Goal: Transaction & Acquisition: Purchase product/service

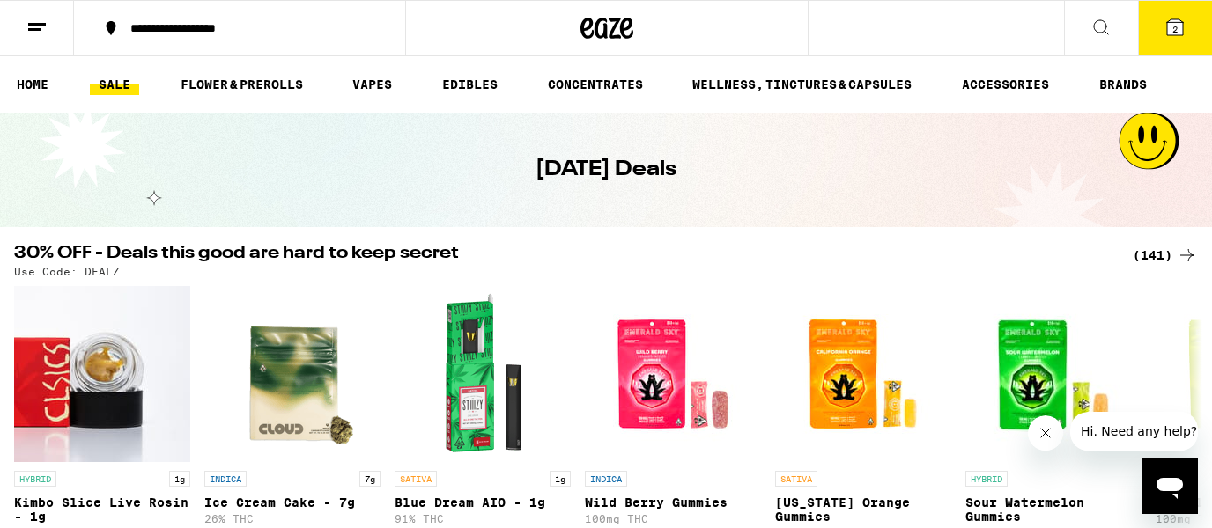
click at [1128, 79] on link "BRANDS" at bounding box center [1122, 84] width 65 height 21
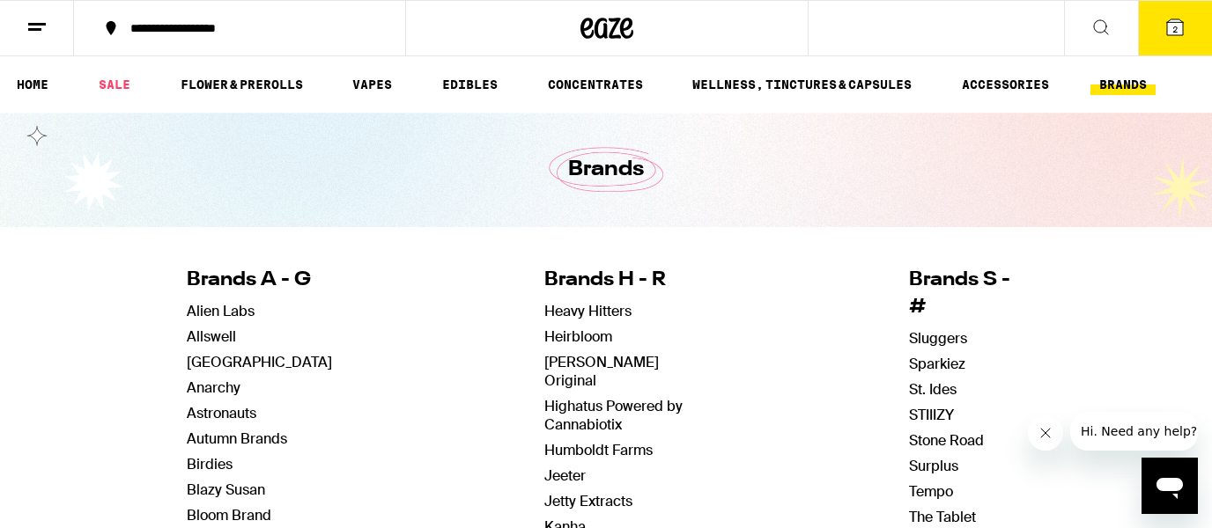
click at [234, 308] on link "Alien Labs" at bounding box center [221, 311] width 68 height 18
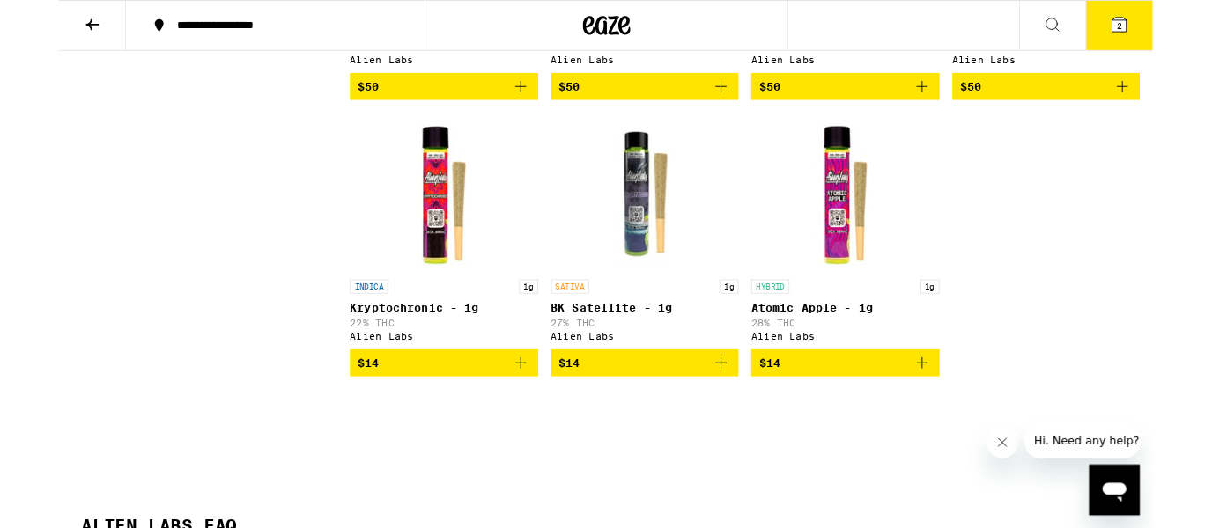
scroll to position [1056, 0]
